Goal: Information Seeking & Learning: Learn about a topic

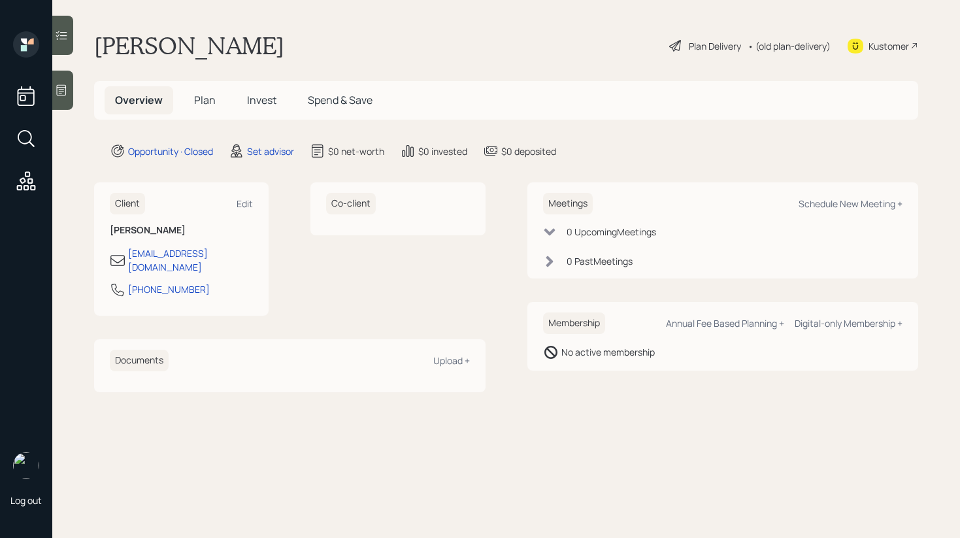
click at [70, 89] on div at bounding box center [62, 90] width 21 height 39
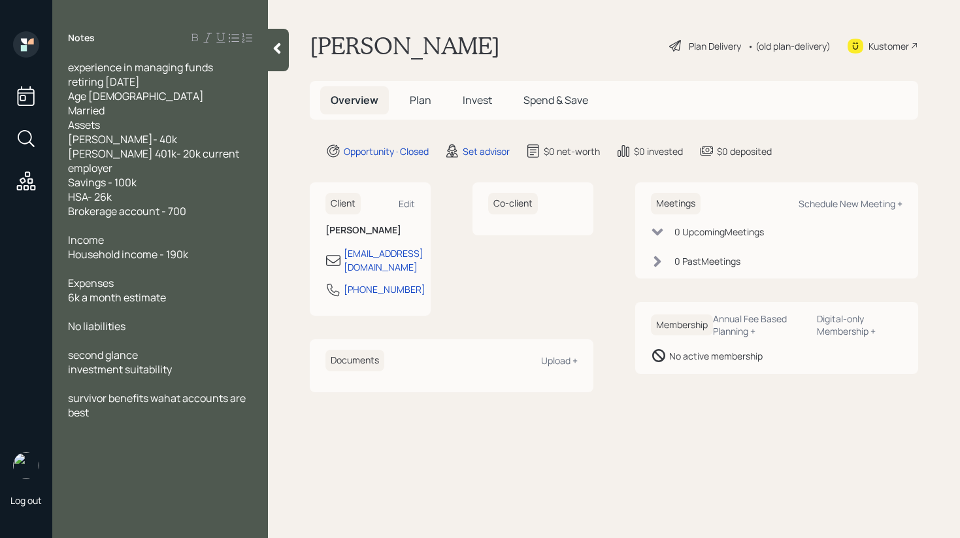
click at [97, 71] on span "experience in managing funds retiring in 20 years Age 44 Married Assets Roth IR…" at bounding box center [154, 139] width 173 height 158
click at [116, 77] on span "experience in managing funds retiring in 20 years Age 44 Married Assets Roth IR…" at bounding box center [154, 139] width 173 height 158
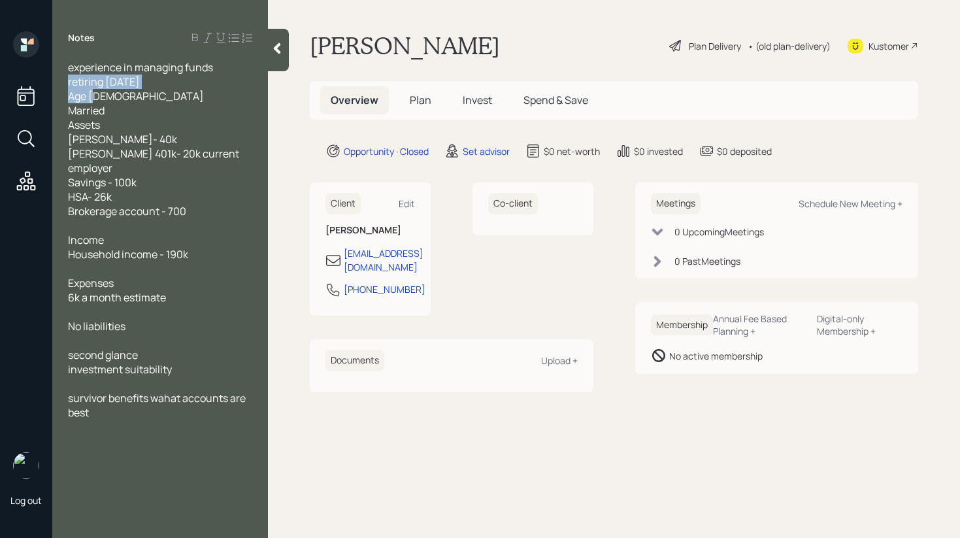
click at [116, 77] on span "experience in managing funds retiring in 20 years Age 44 Married Assets Roth IR…" at bounding box center [154, 139] width 173 height 158
click at [98, 144] on span "experience in managing funds retiring in 20 years Age 44 Married Assets Roth IR…" at bounding box center [154, 139] width 173 height 158
click at [283, 46] on icon at bounding box center [276, 48] width 13 height 13
